Goal: Check status: Check status

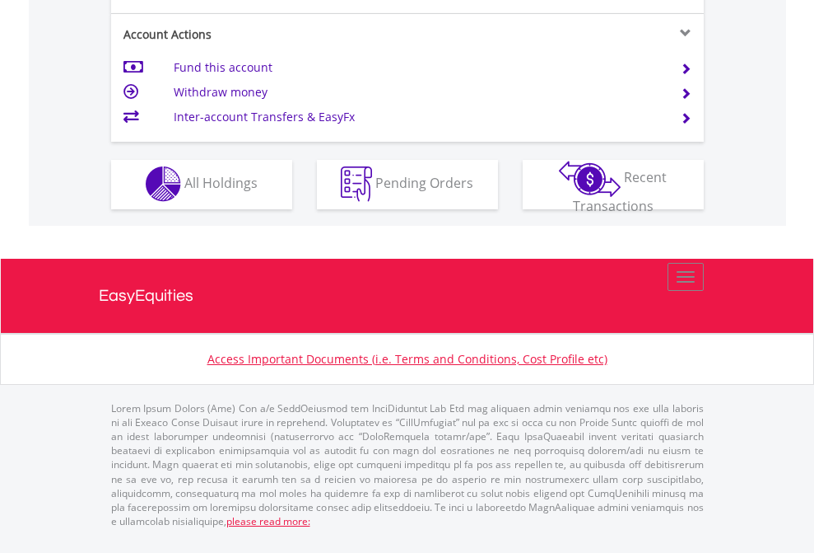
scroll to position [1540, 0]
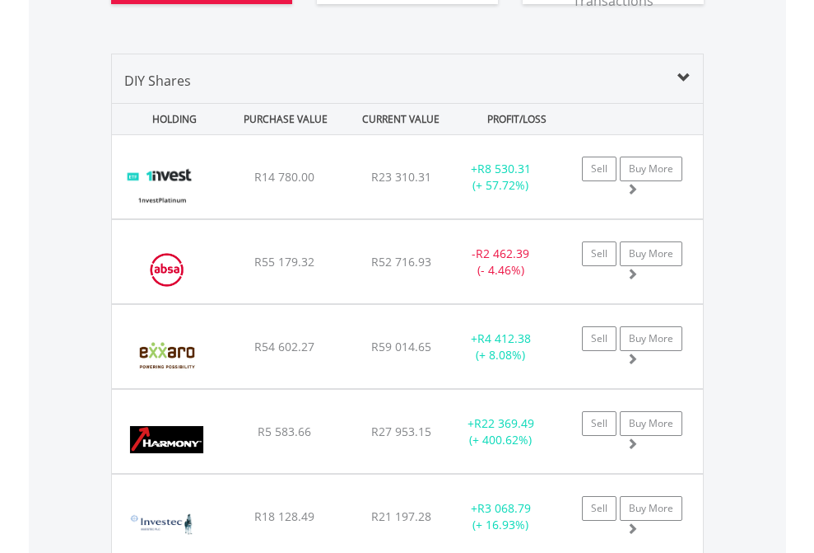
scroll to position [1930, 0]
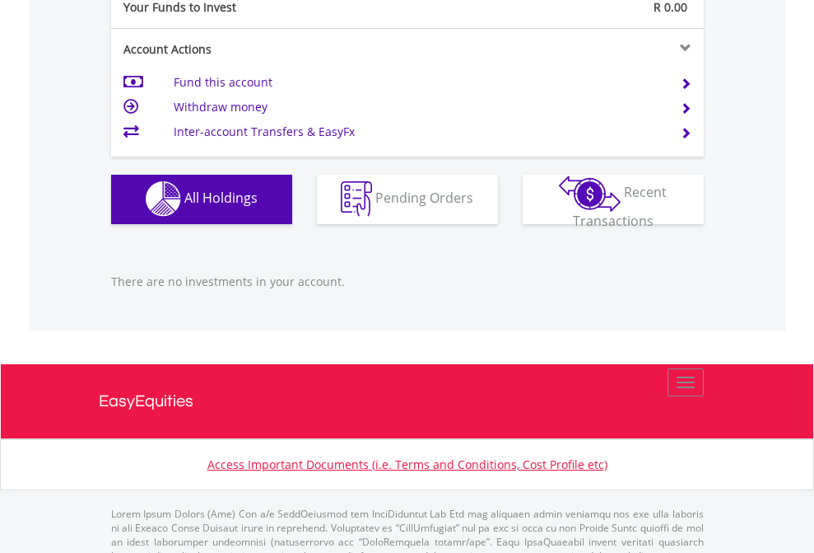
scroll to position [1631, 0]
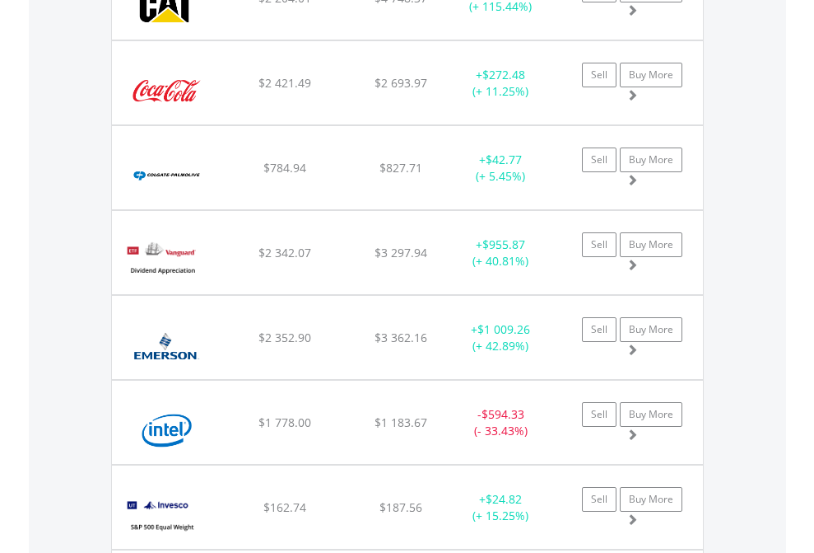
scroll to position [158, 259]
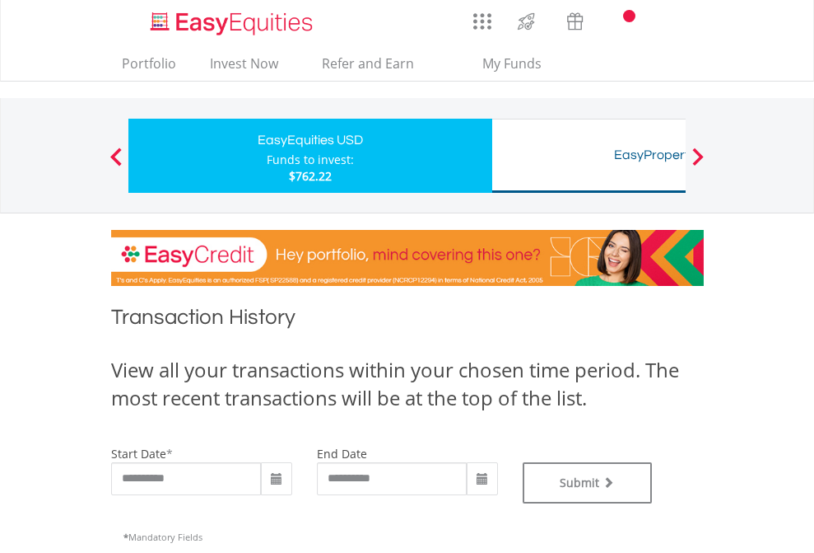
type input "**********"
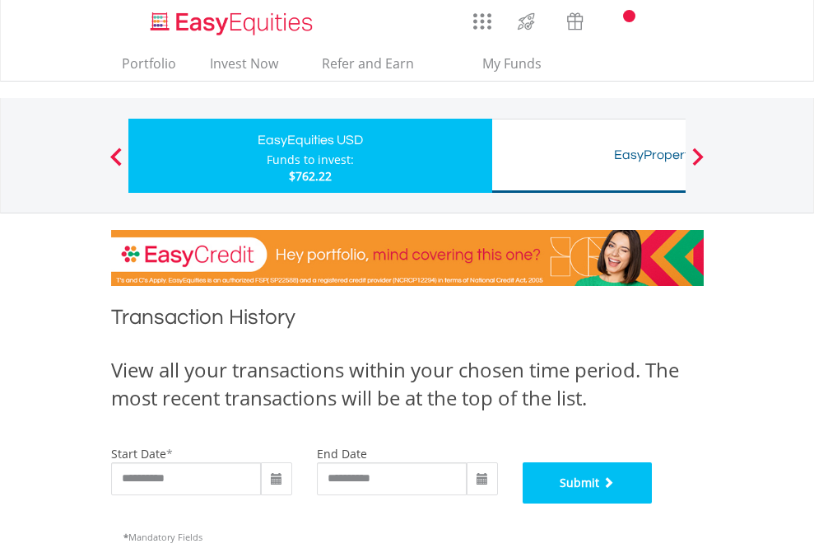
click at [653, 503] on button "Submit" at bounding box center [588, 482] width 130 height 41
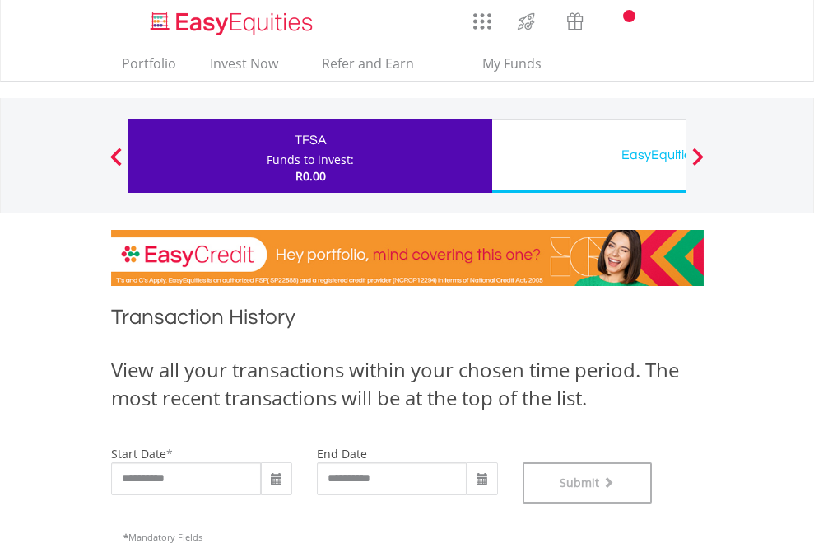
scroll to position [668, 0]
click at [589, 156] on div "EasyEquities USD" at bounding box center [673, 154] width 343 height 23
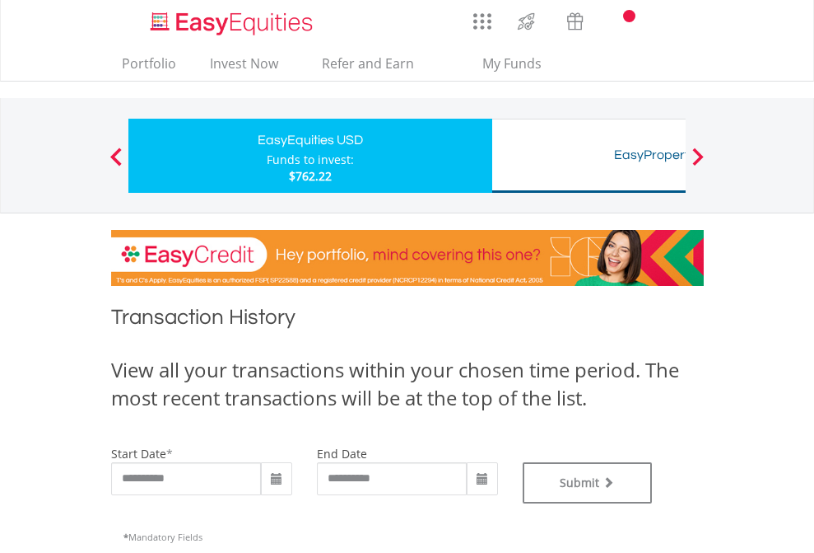
type input "**********"
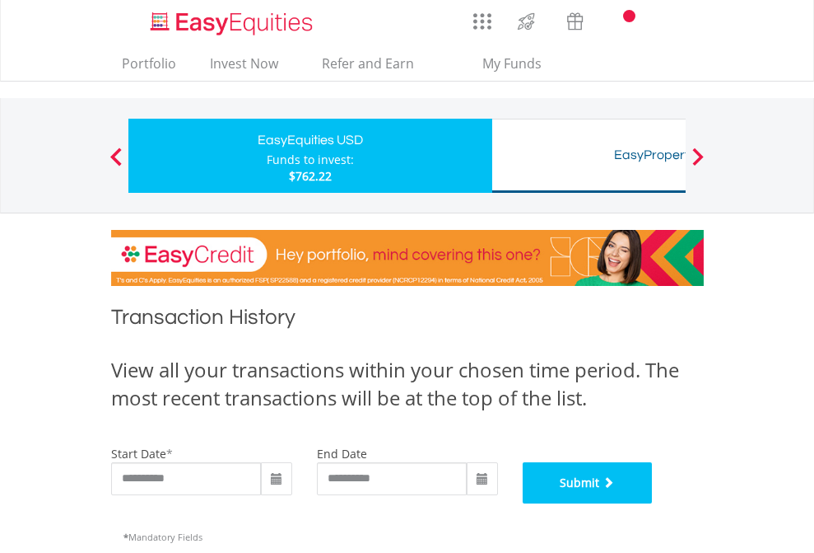
click at [653, 503] on button "Submit" at bounding box center [588, 482] width 130 height 41
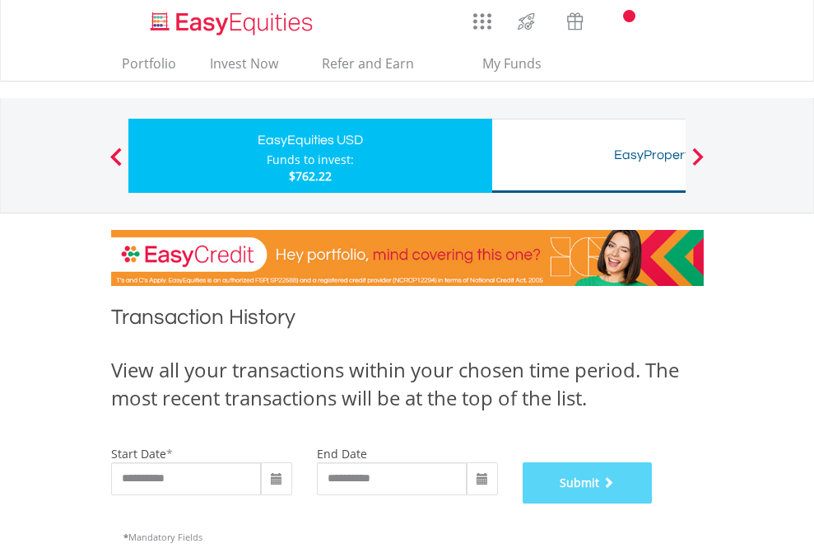
scroll to position [668, 0]
